Goal: Ask a question

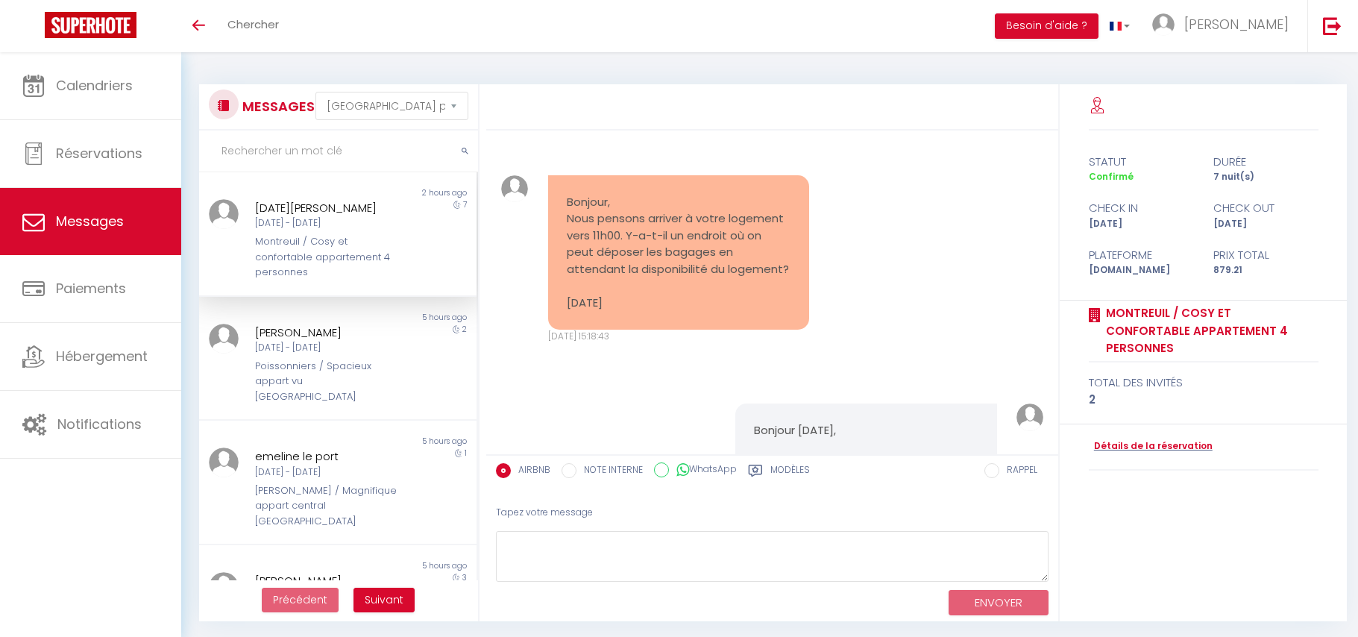
select select "message"
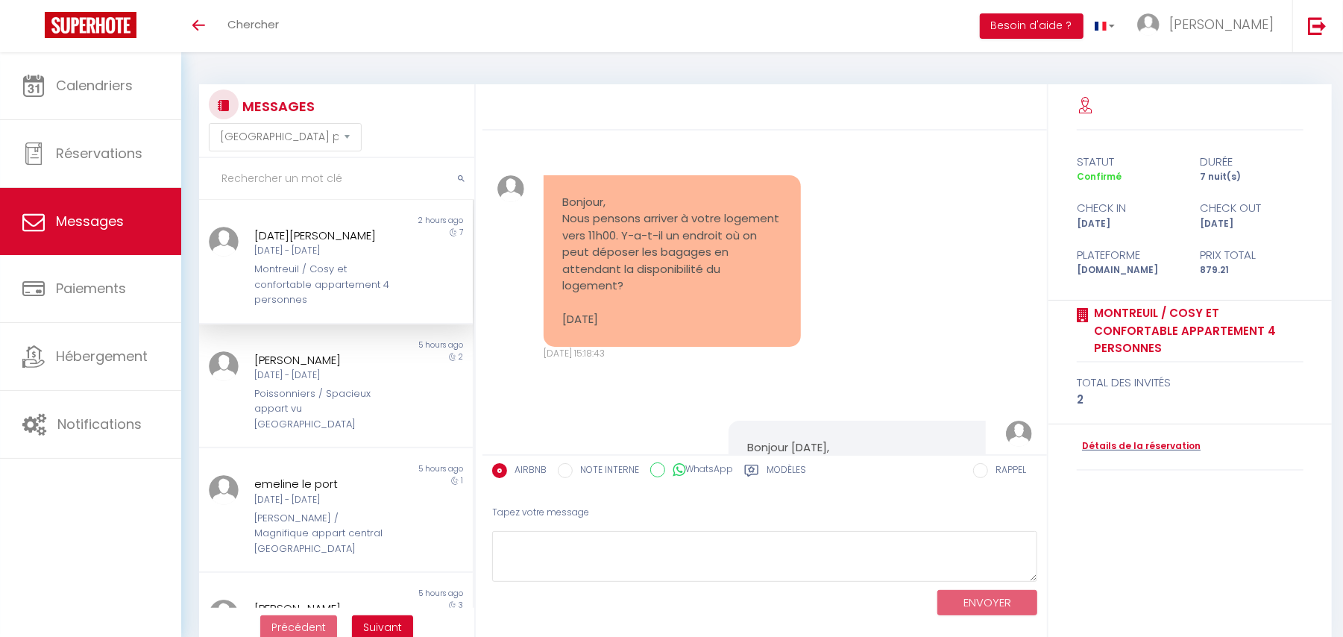
scroll to position [9727, 0]
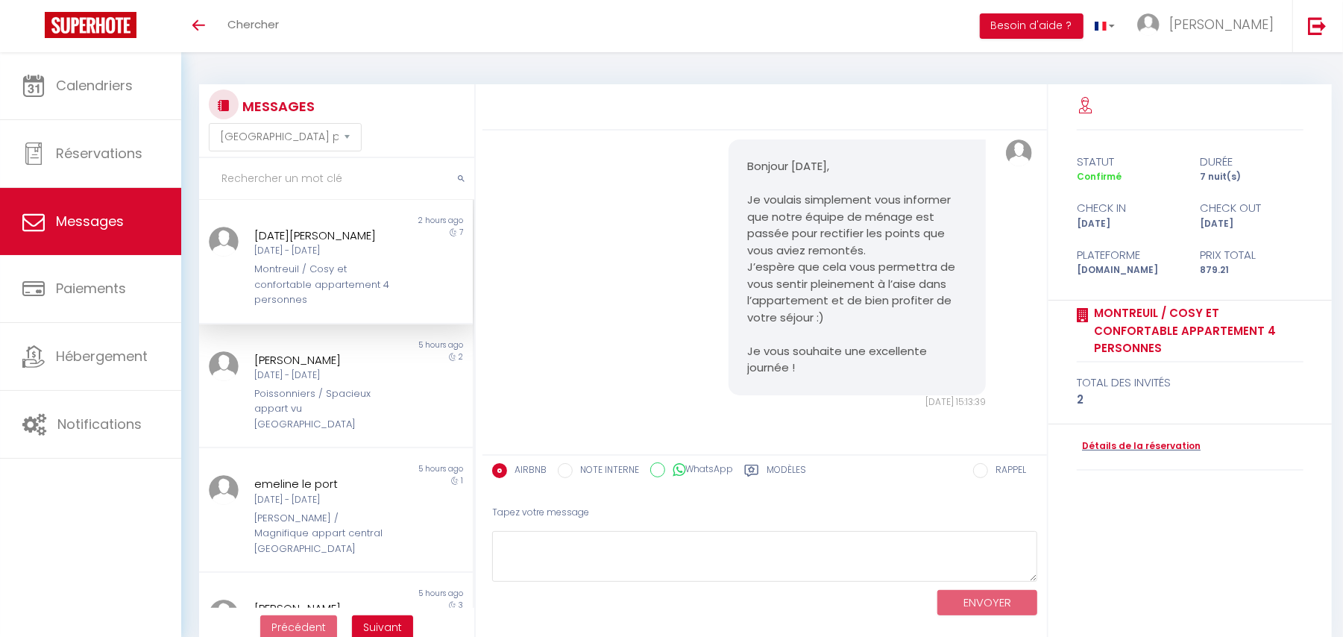
click at [233, 174] on input "text" at bounding box center [336, 179] width 275 height 42
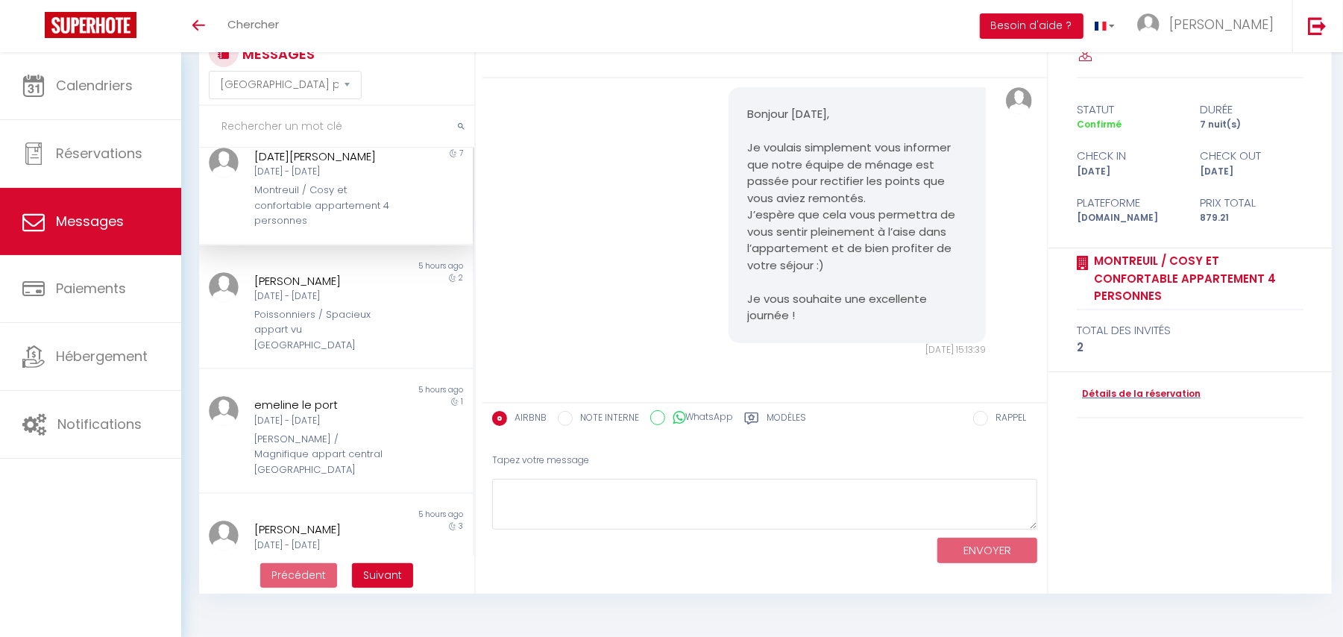
scroll to position [0, 0]
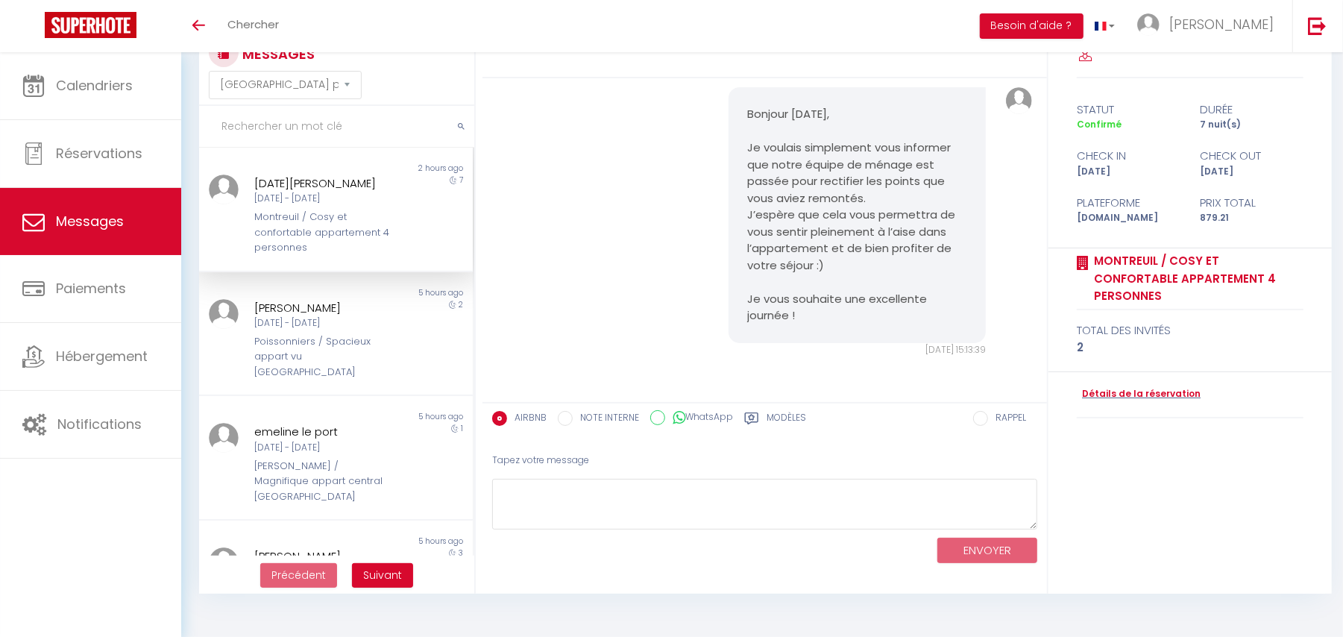
click at [275, 132] on input "text" at bounding box center [336, 127] width 275 height 42
type input "k"
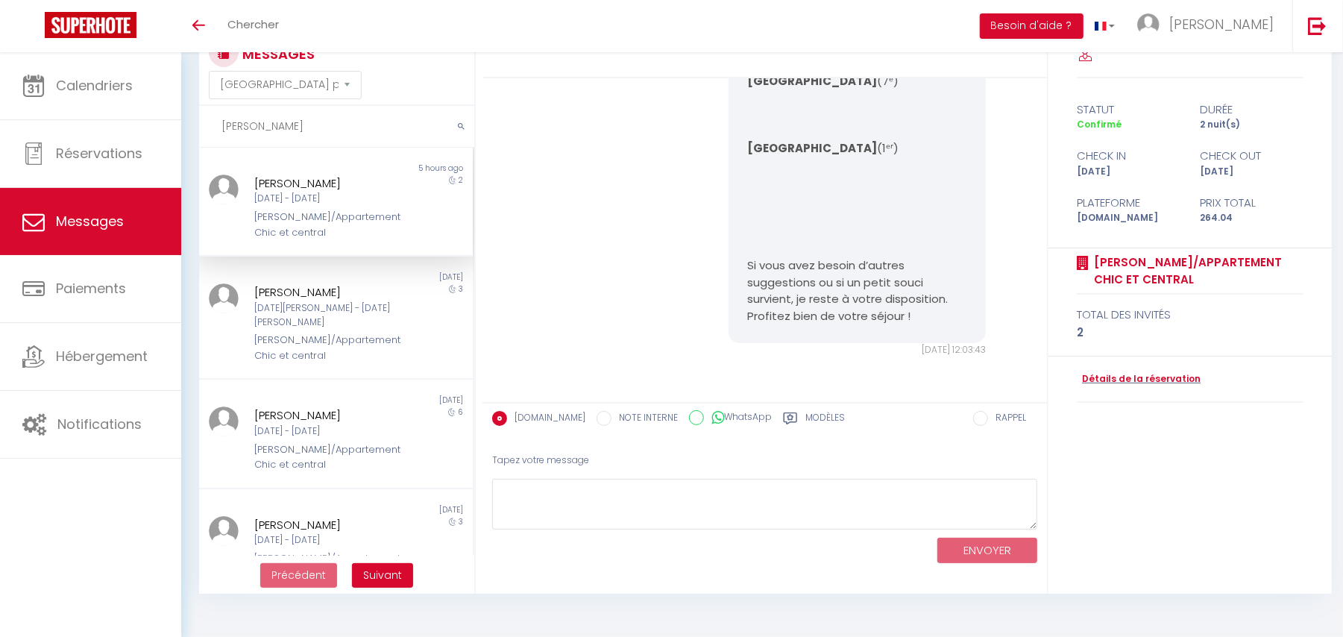
scroll to position [6180, 0]
type input "[PERSON_NAME]"
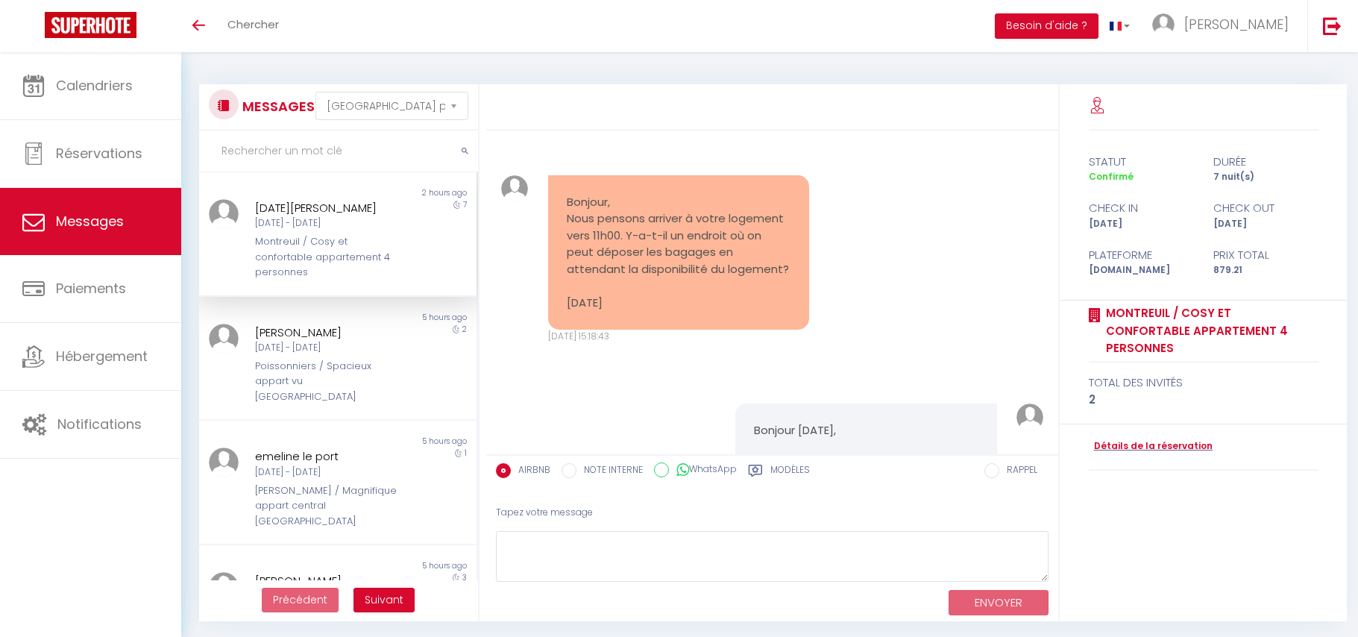
select select "message"
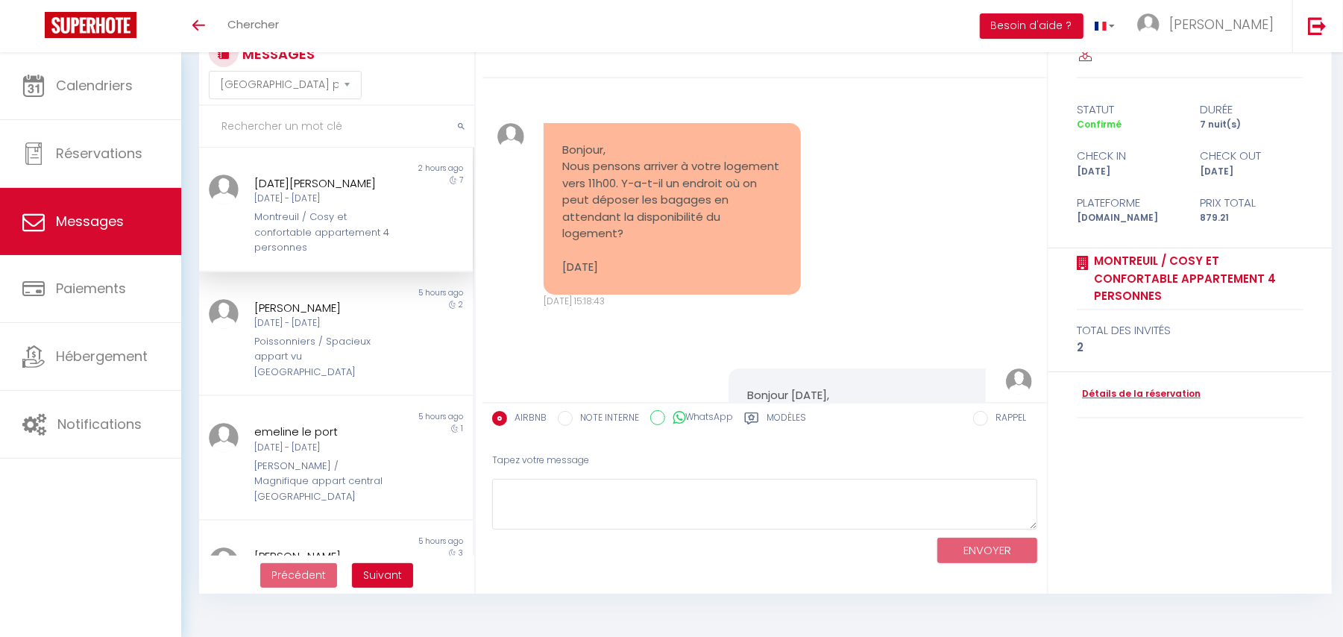
scroll to position [52, 0]
